Goal: Check status

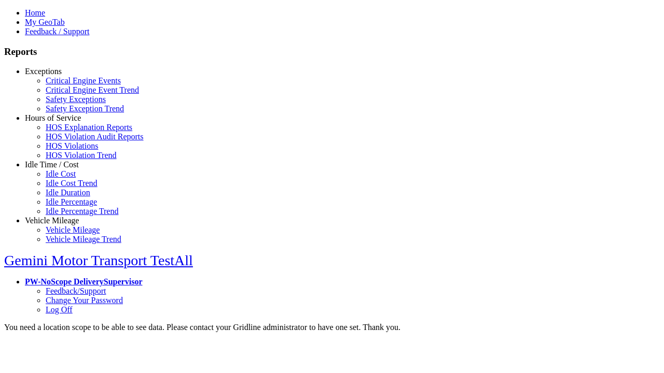
click at [60, 122] on link "Hours of Service" at bounding box center [53, 118] width 56 height 9
click at [67, 150] on link "HOS Violations" at bounding box center [72, 146] width 52 height 9
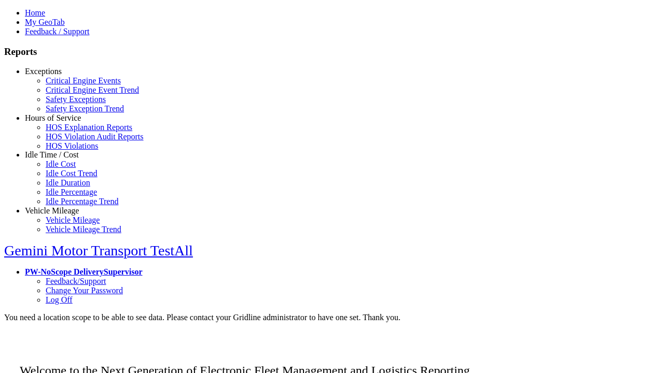
scroll to position [23, 0]
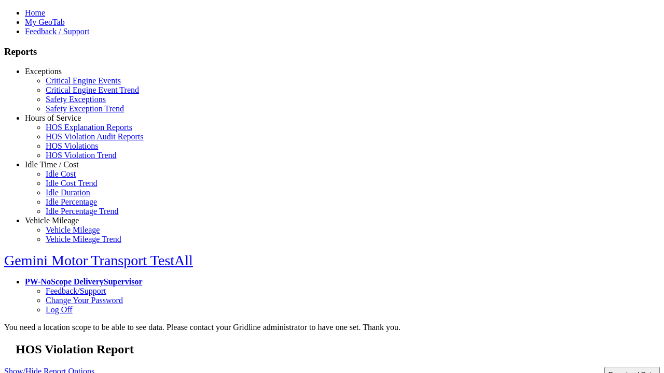
type input "*********"
